Goal: Information Seeking & Learning: Understand process/instructions

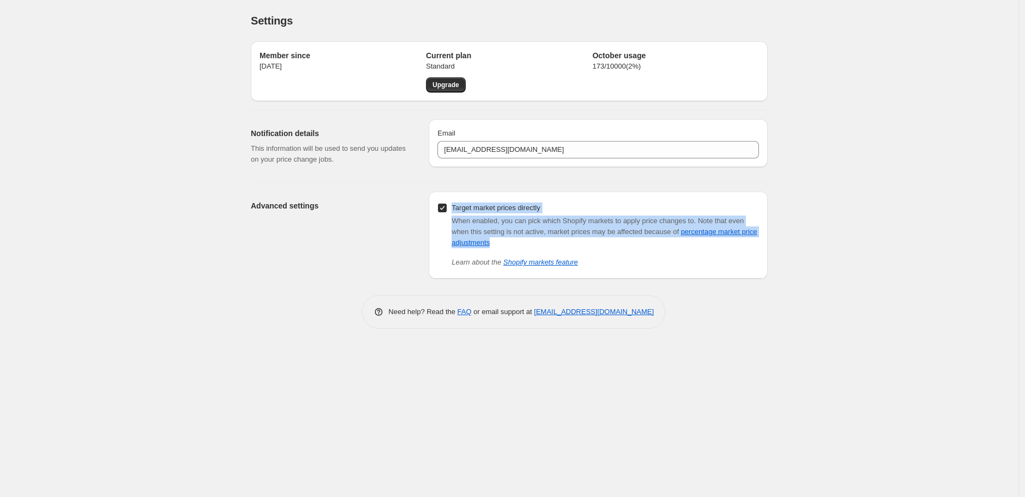
drag, startPoint x: 501, startPoint y: 244, endPoint x: 451, endPoint y: 208, distance: 61.9
click at [451, 208] on div "Target market prices directly When enabled, you can pick which Shopify markets …" at bounding box center [599, 233] width 322 height 67
copy div "Target market prices directly When enabled, you can pick which Shopify markets …"
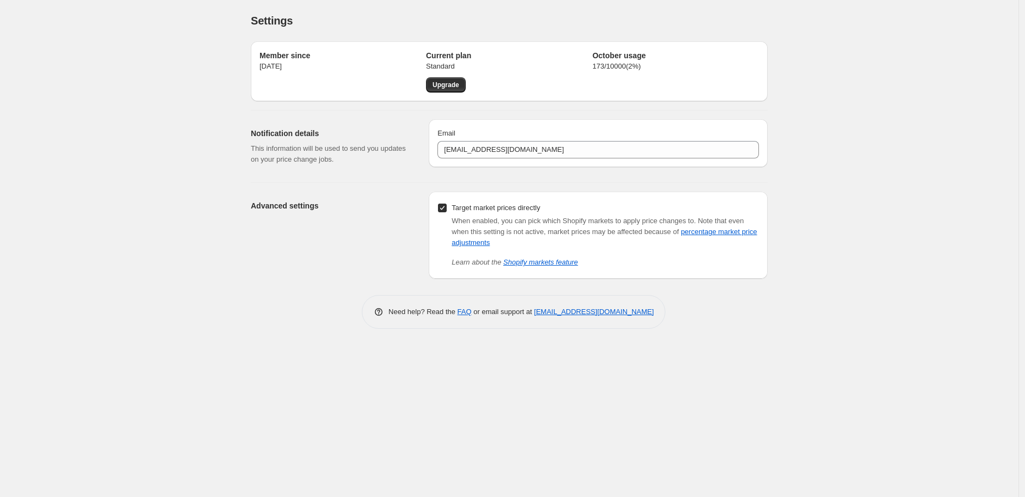
click at [129, 163] on div "Settings. This page is ready Settings Member since 16. Jan. 2023 Current plan S…" at bounding box center [509, 248] width 1019 height 497
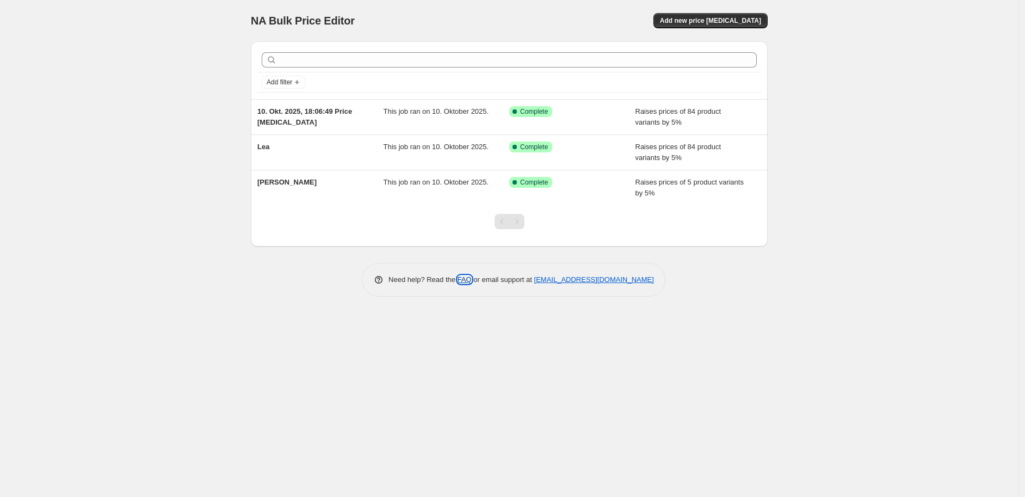
click at [463, 280] on link "FAQ" at bounding box center [465, 279] width 14 height 8
